Goal: Use online tool/utility: Utilize a website feature to perform a specific function

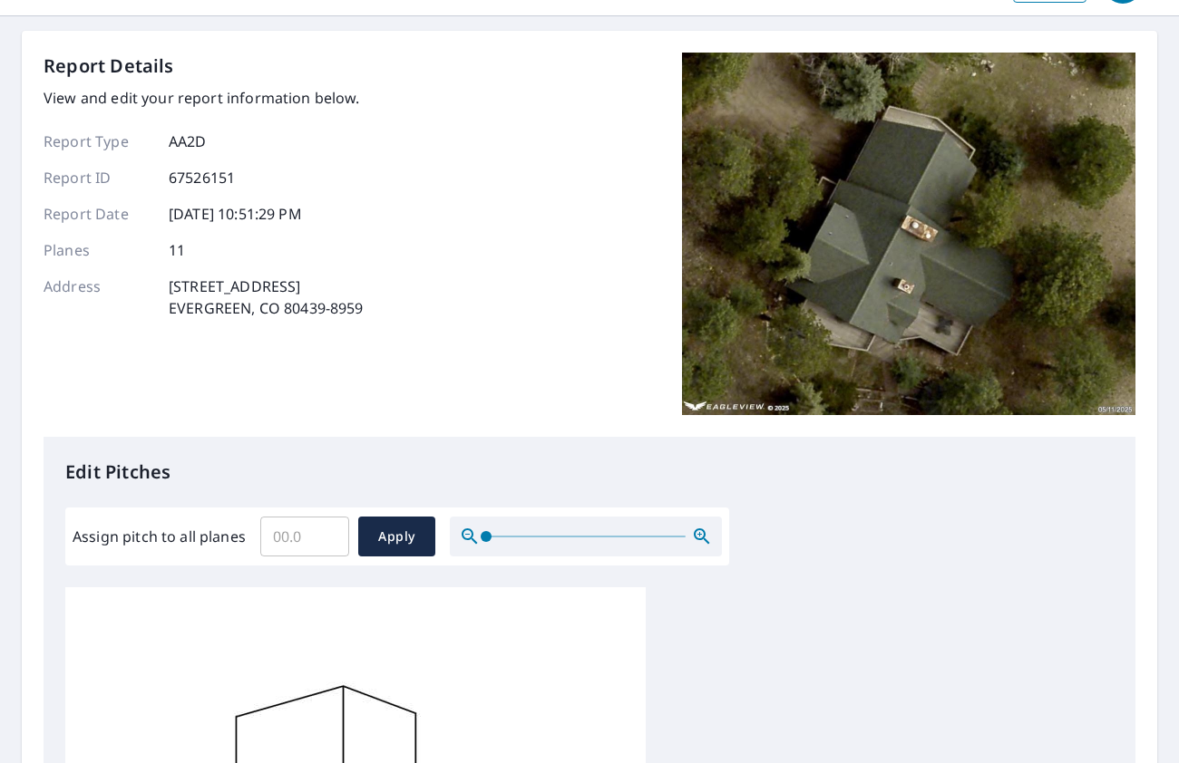
scroll to position [91, 0]
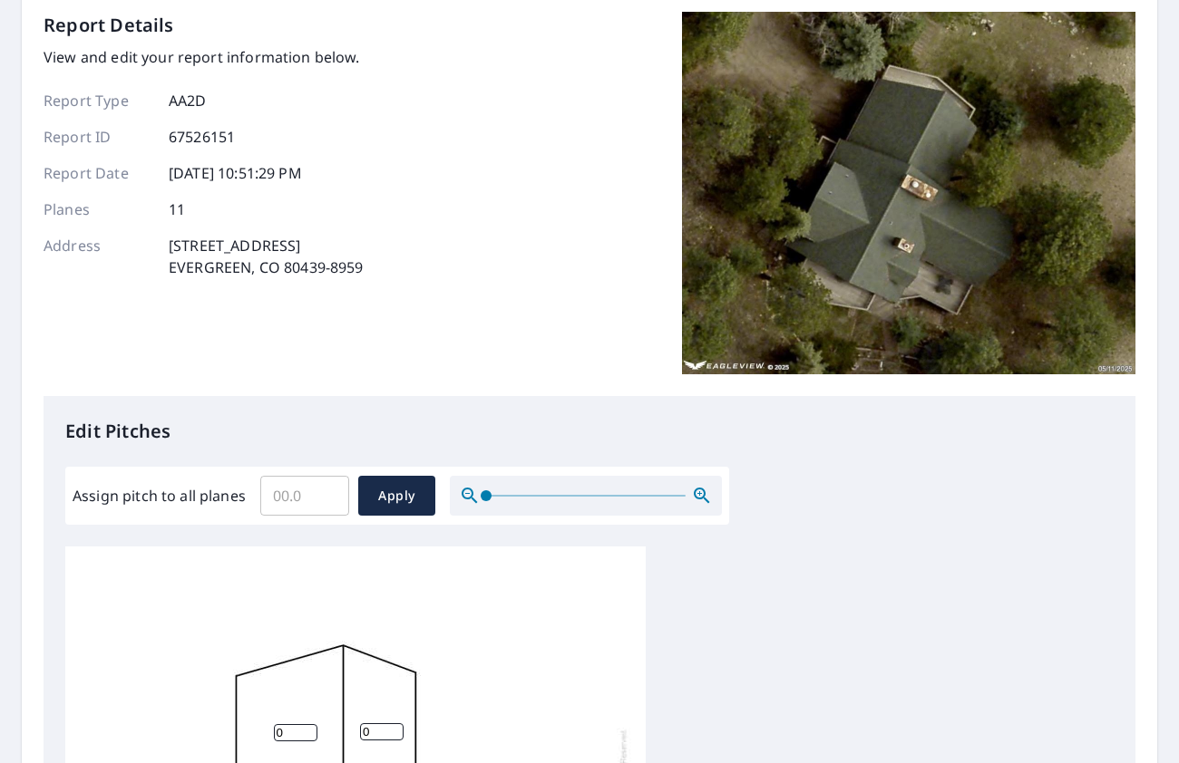
click at [297, 501] on input "Assign pitch to all planes" at bounding box center [304, 496] width 89 height 51
type input "10"
click at [404, 509] on button "Apply" at bounding box center [396, 496] width 77 height 40
type input "10"
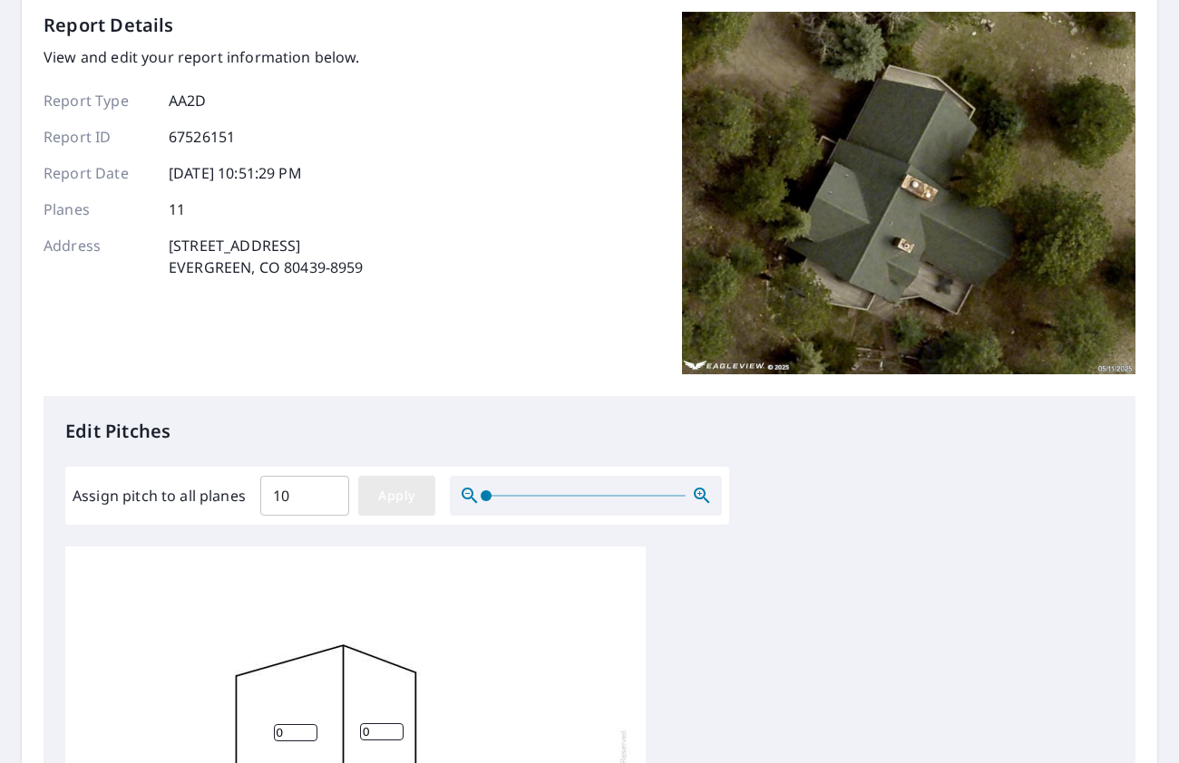
type input "10"
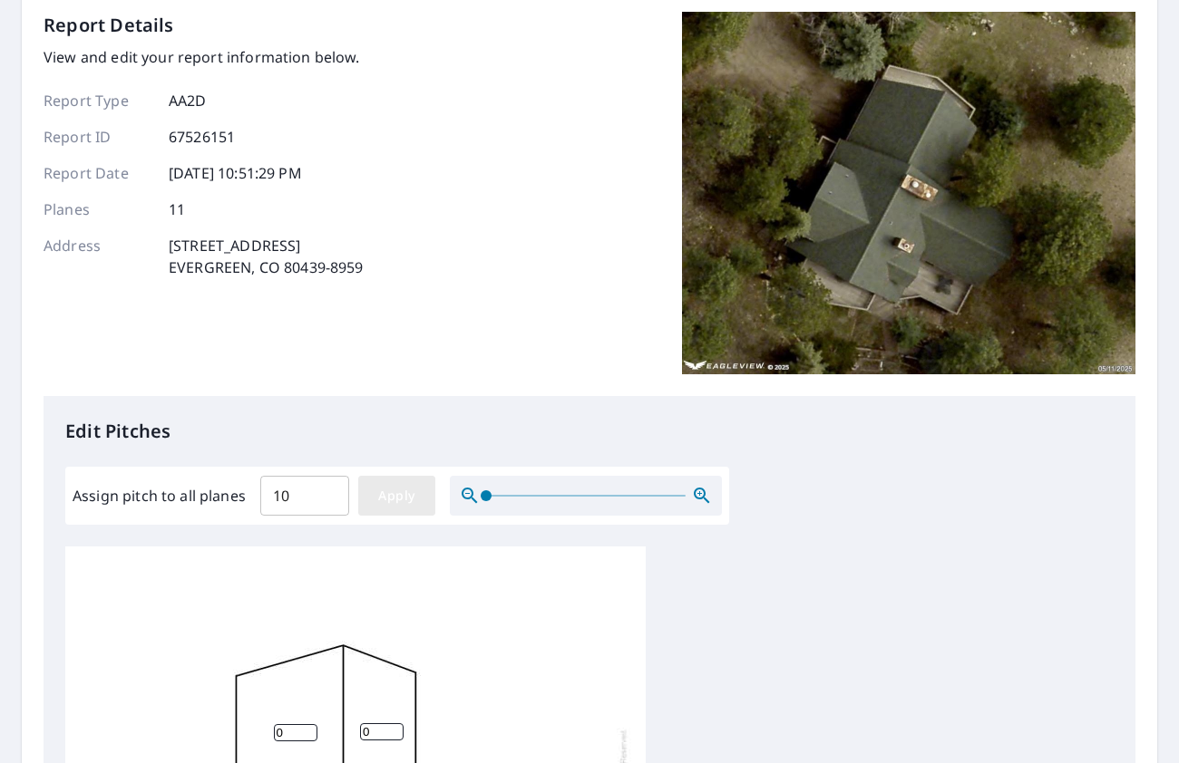
type input "10"
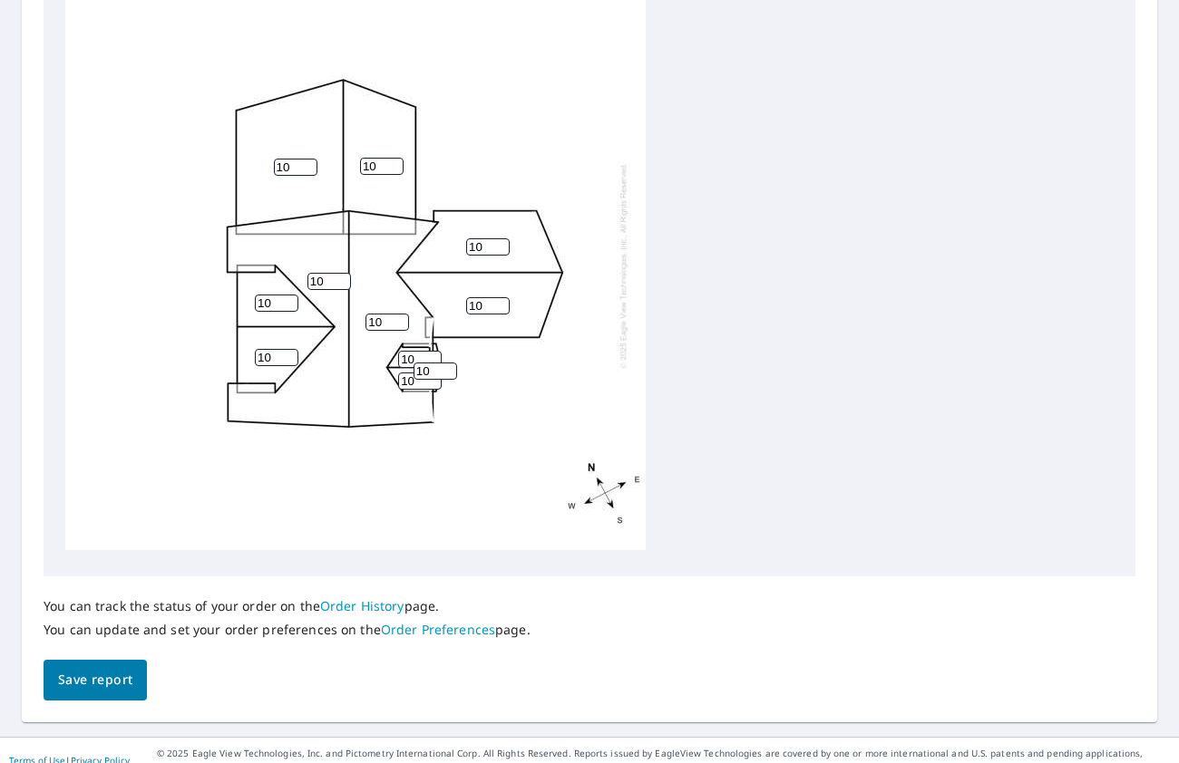
scroll to position [671, 0]
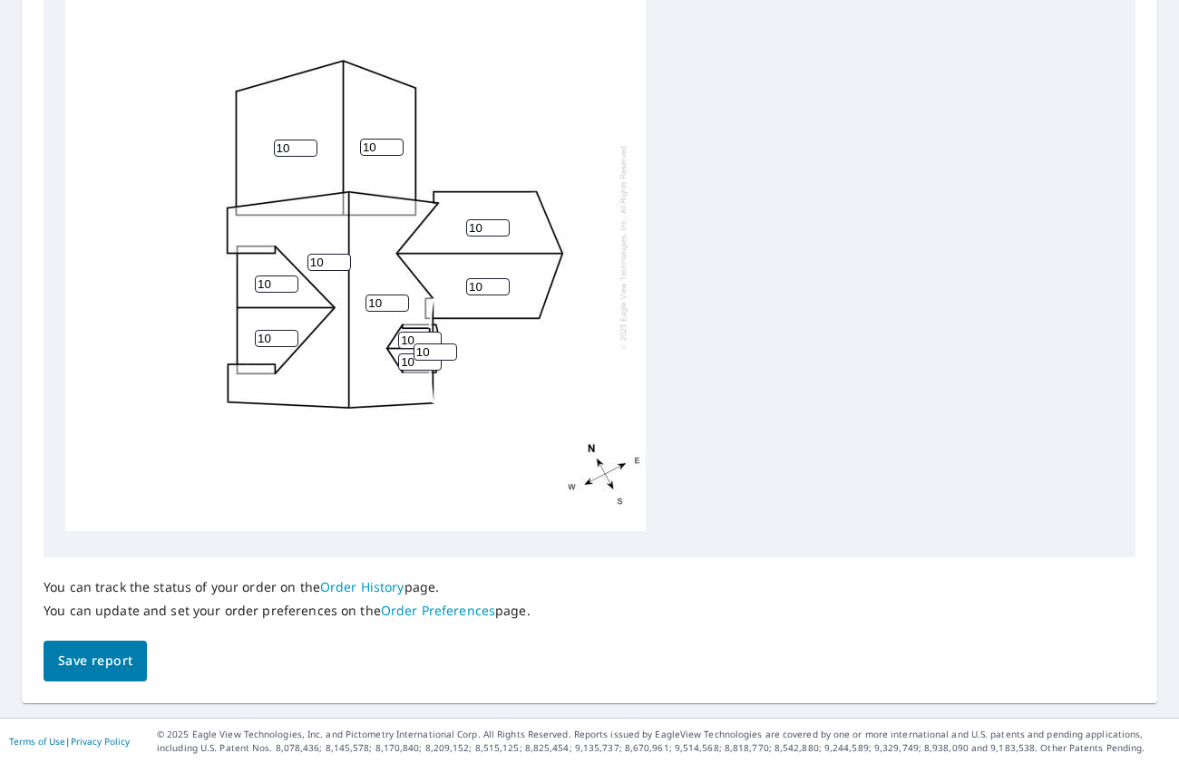
click at [83, 665] on span "Save report" at bounding box center [95, 661] width 74 height 23
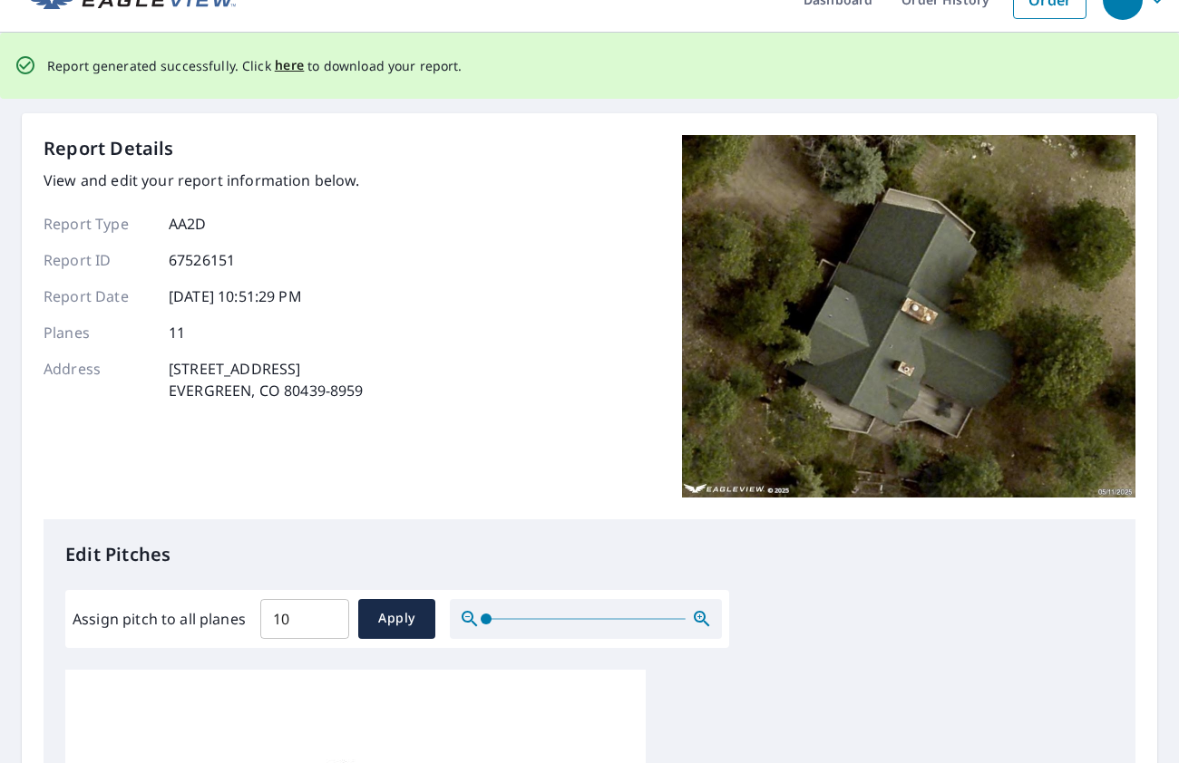
scroll to position [0, 0]
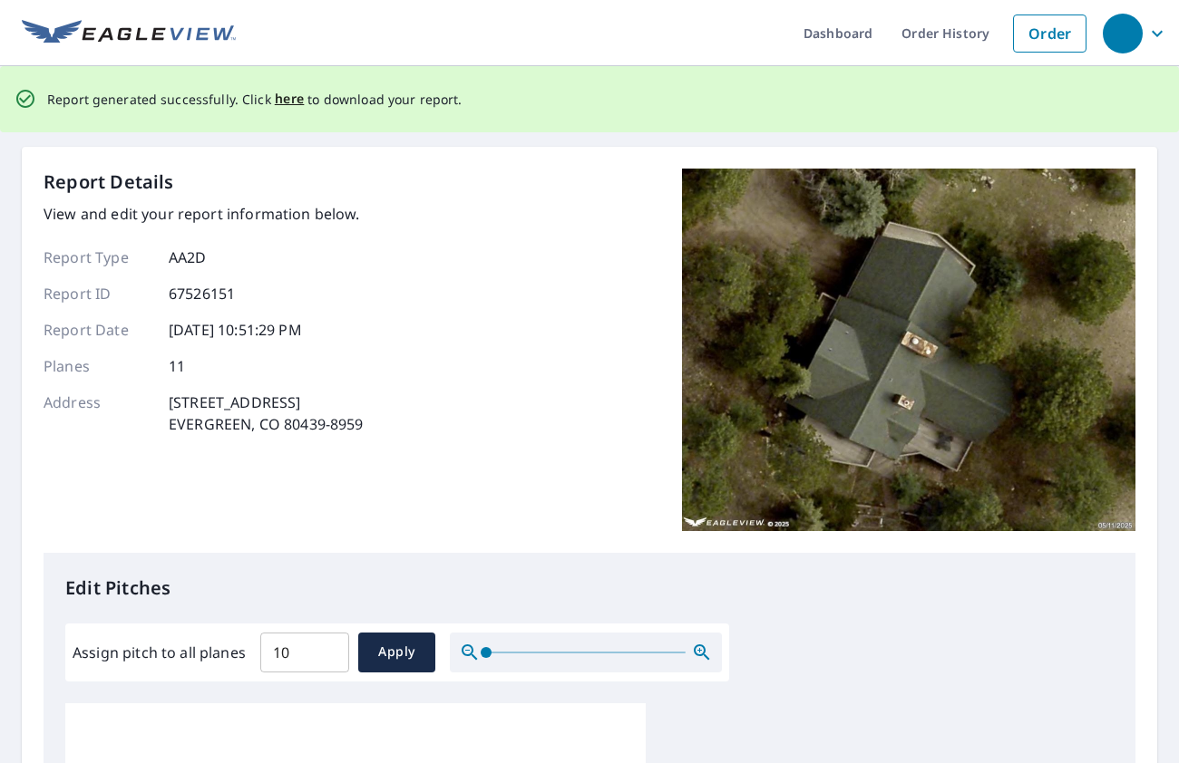
click at [286, 105] on span "here" at bounding box center [290, 99] width 30 height 23
